Goal: Book appointment/travel/reservation

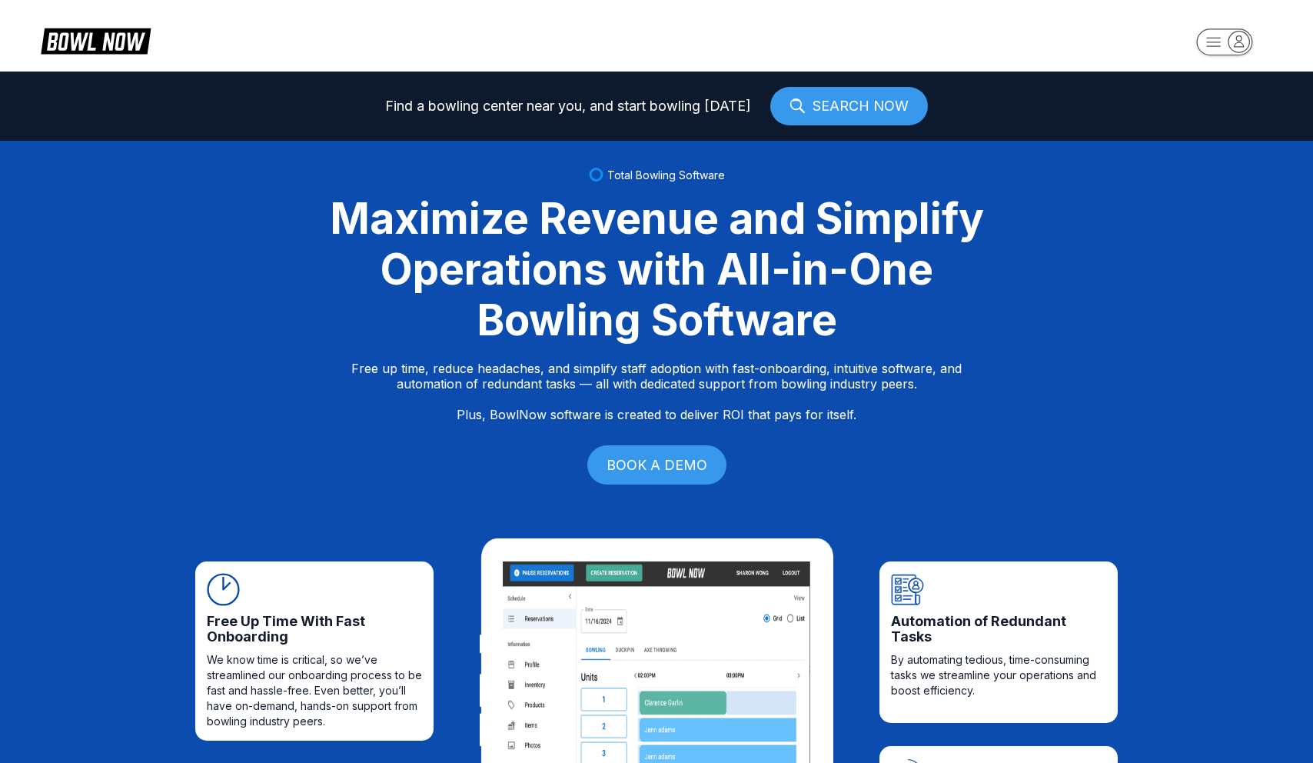
click at [1214, 40] on rect "button" at bounding box center [1224, 41] width 56 height 27
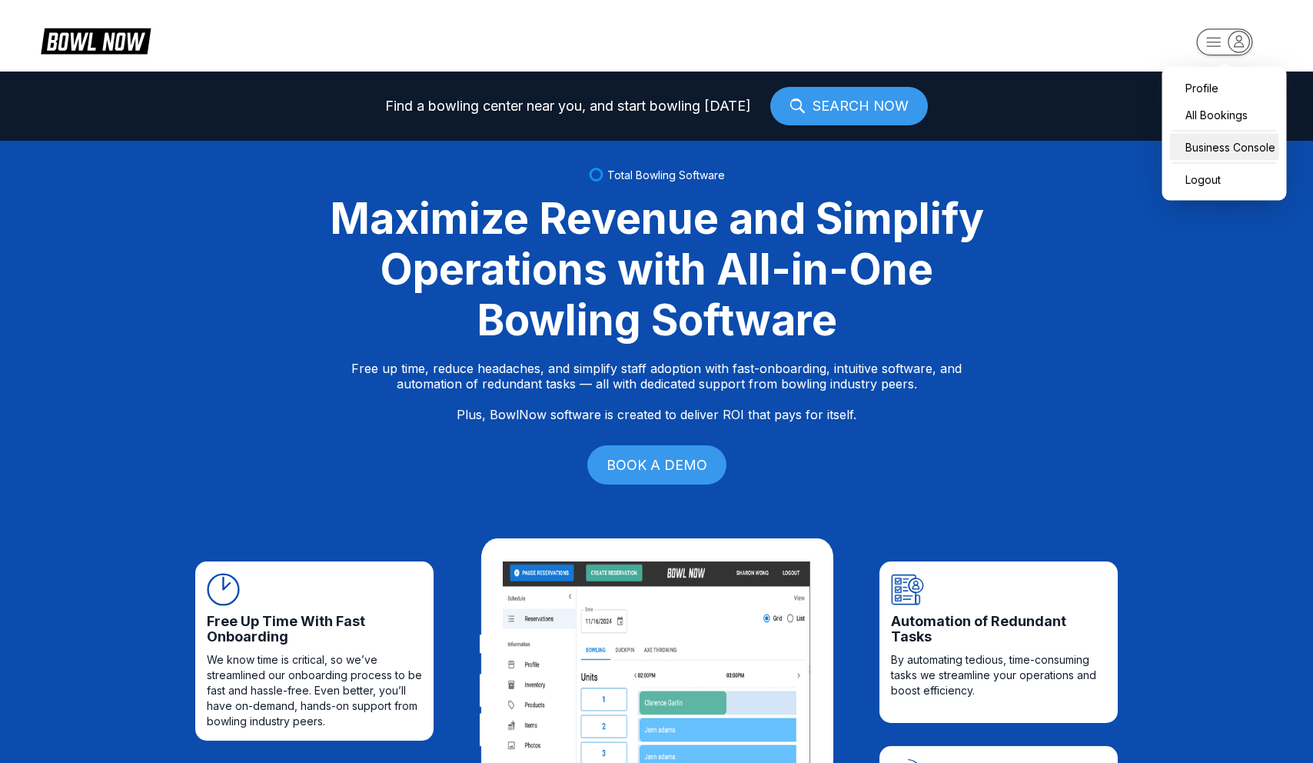
click at [1189, 137] on div "Business Console" at bounding box center [1224, 147] width 109 height 27
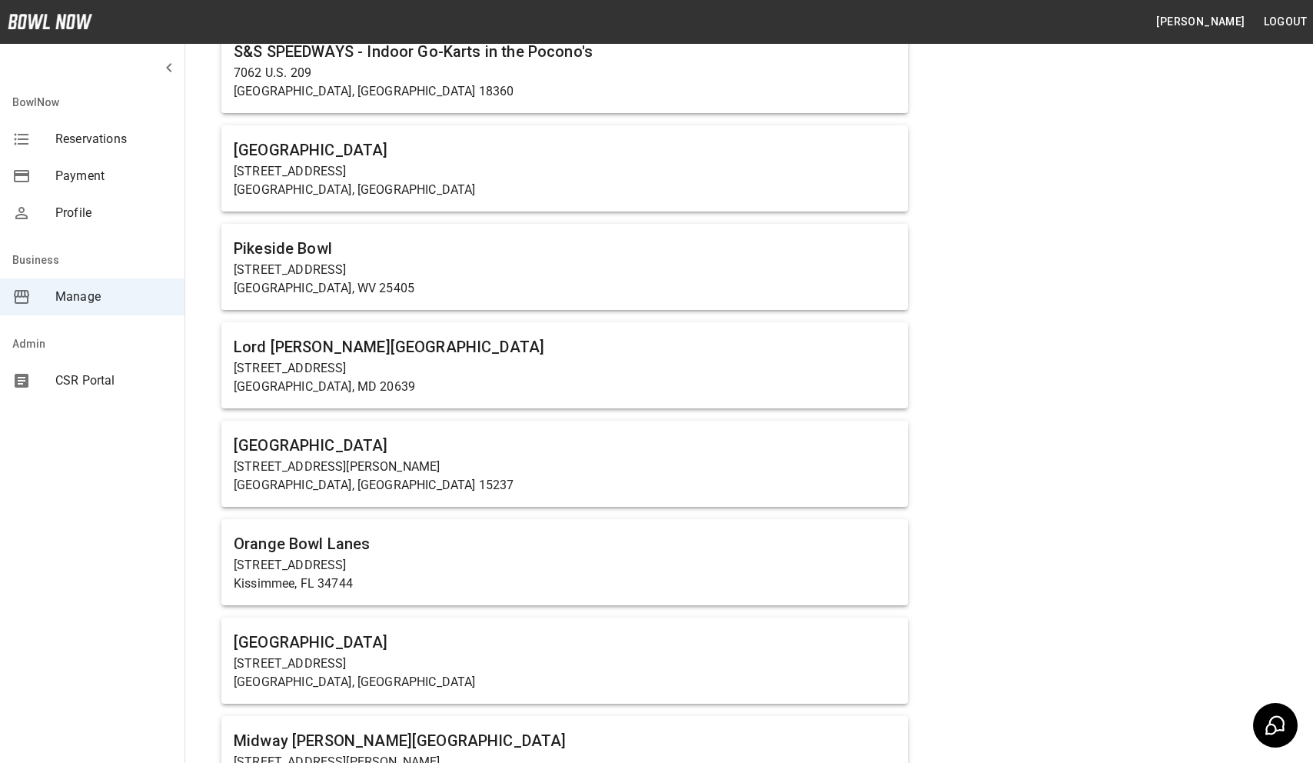
scroll to position [1009, 0]
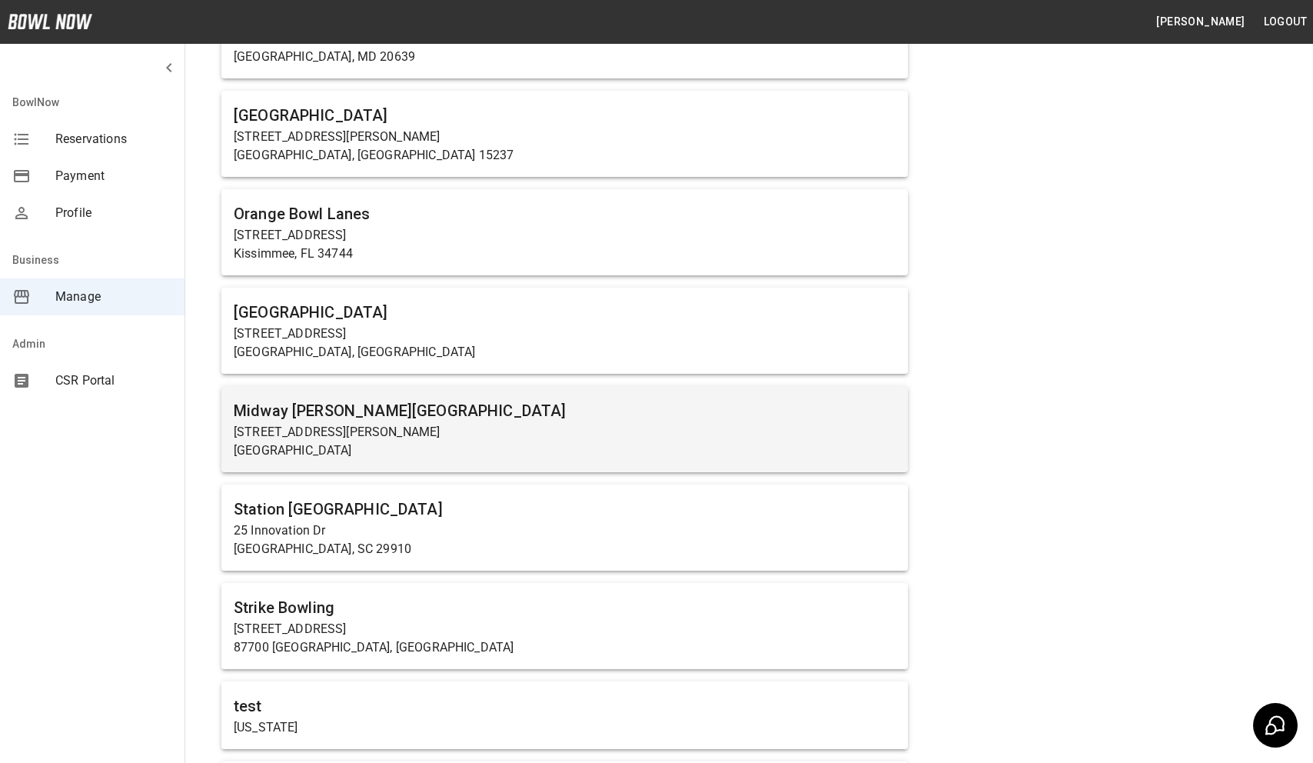
click at [373, 432] on p "[STREET_ADDRESS][PERSON_NAME]" at bounding box center [565, 432] width 662 height 18
click at [338, 444] on p "[GEOGRAPHIC_DATA]" at bounding box center [565, 450] width 662 height 18
click at [273, 427] on p "[STREET_ADDRESS][PERSON_NAME]" at bounding box center [565, 432] width 662 height 18
click at [322, 411] on h6 "Midway [PERSON_NAME][GEOGRAPHIC_DATA]" at bounding box center [565, 410] width 662 height 25
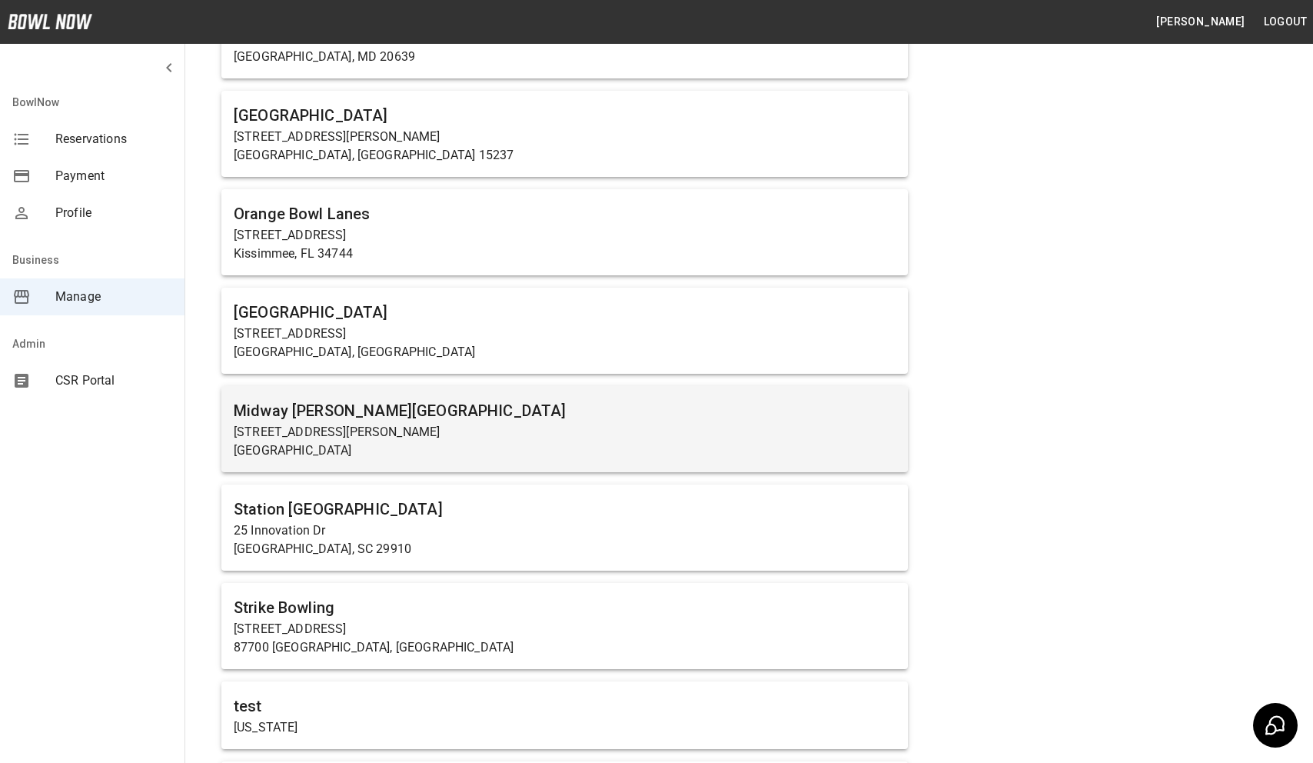
click at [322, 411] on h6 "Midway [PERSON_NAME][GEOGRAPHIC_DATA]" at bounding box center [565, 410] width 662 height 25
click at [442, 411] on h6 "Midway [PERSON_NAME][GEOGRAPHIC_DATA]" at bounding box center [565, 410] width 662 height 25
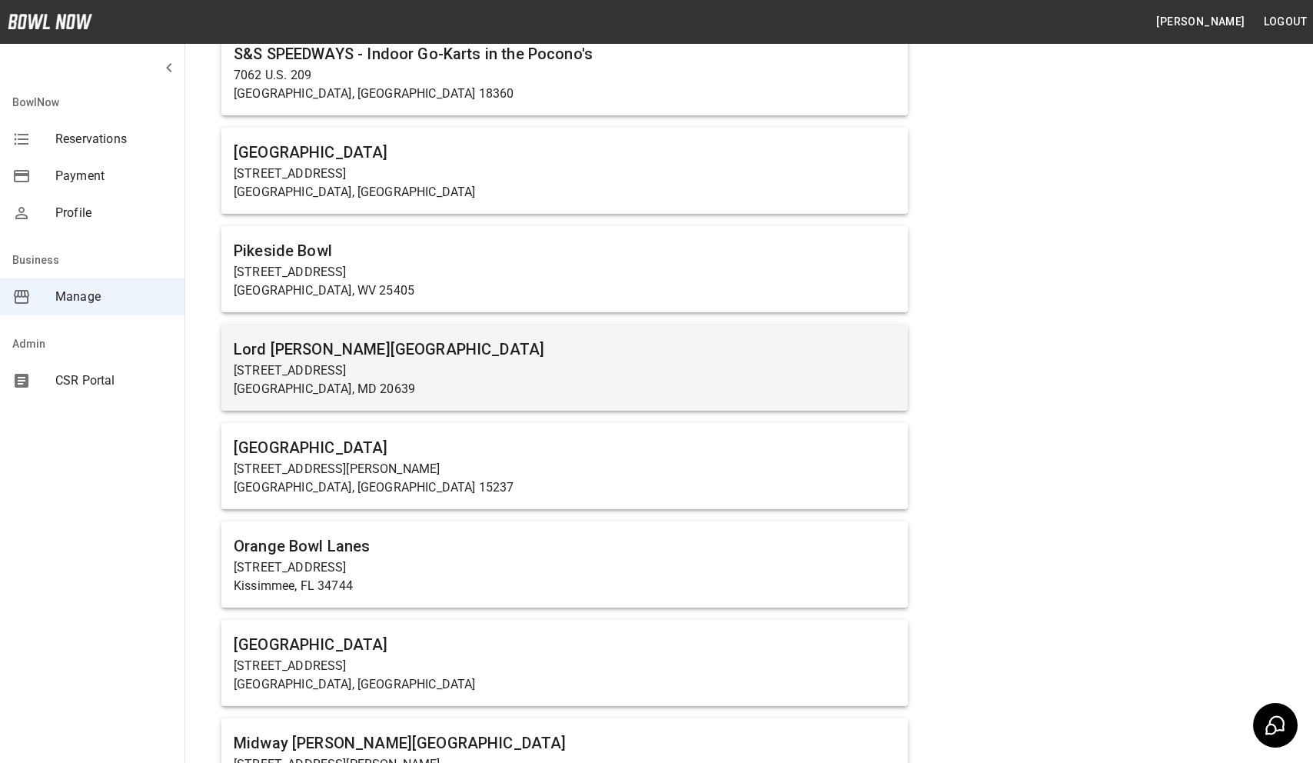
scroll to position [811, 0]
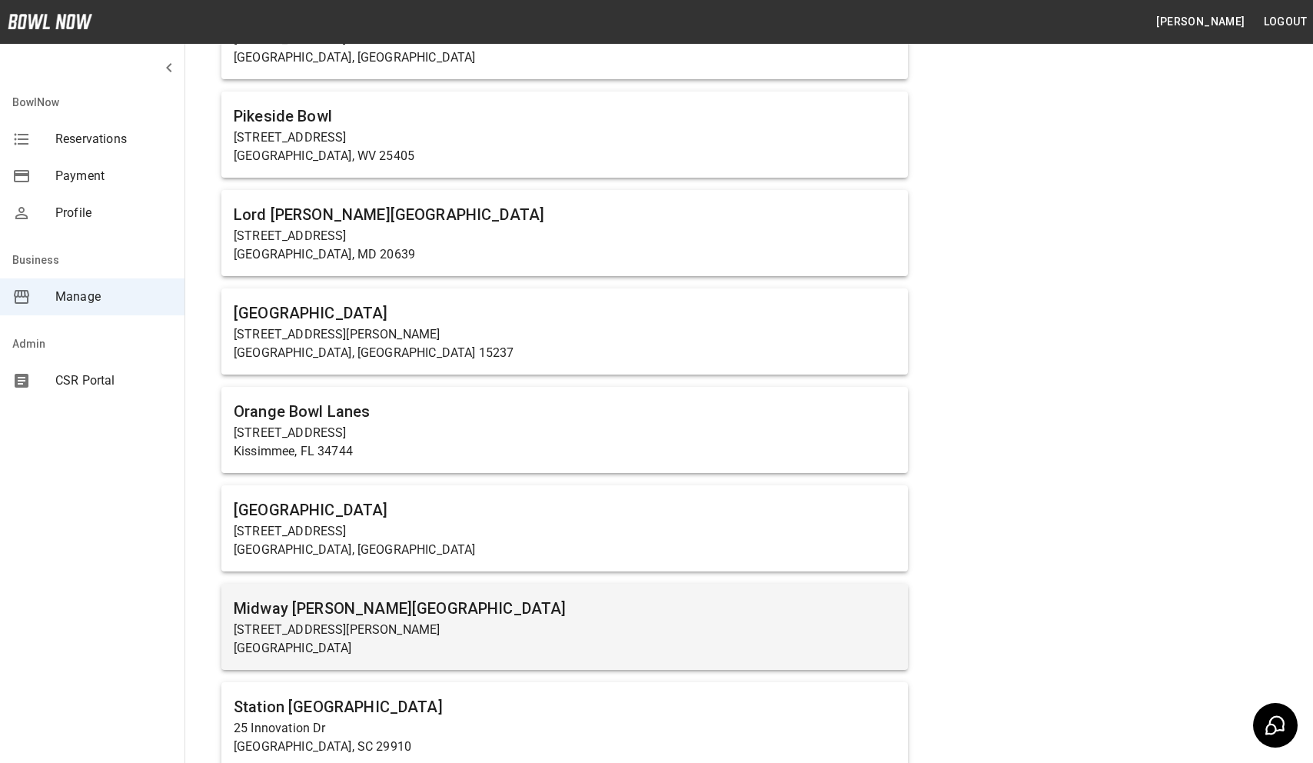
click at [426, 617] on h6 "Midway [PERSON_NAME][GEOGRAPHIC_DATA]" at bounding box center [565, 608] width 662 height 25
click at [254, 636] on p "[STREET_ADDRESS][PERSON_NAME]" at bounding box center [565, 629] width 662 height 18
click at [258, 607] on h6 "Midway [PERSON_NAME][GEOGRAPHIC_DATA]" at bounding box center [565, 608] width 662 height 25
